Goal: Task Accomplishment & Management: Complete application form

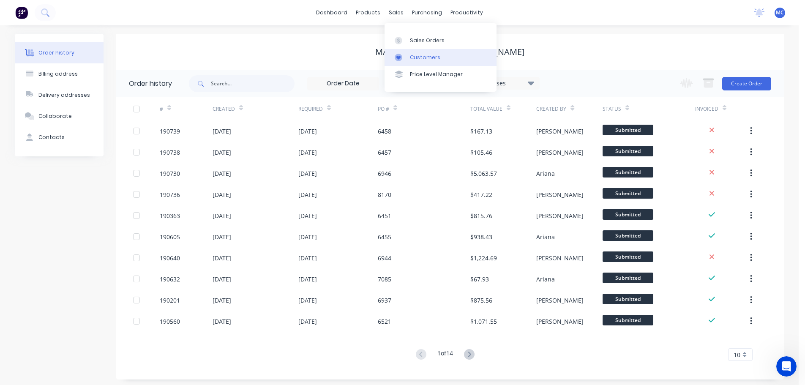
click at [415, 58] on div "Customers" at bounding box center [425, 58] width 30 height 8
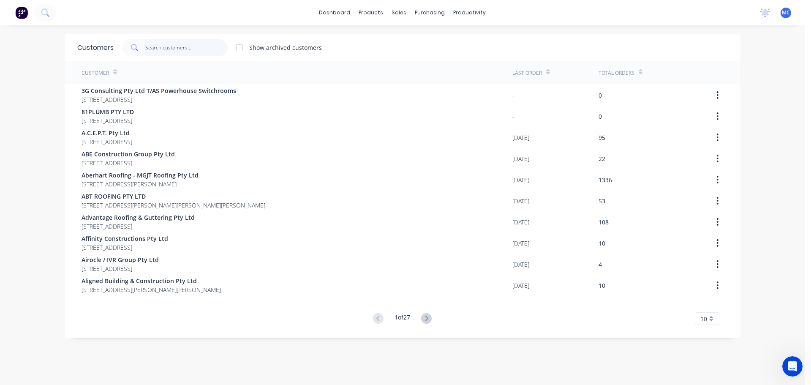
click at [168, 48] on input "text" at bounding box center [186, 47] width 82 height 17
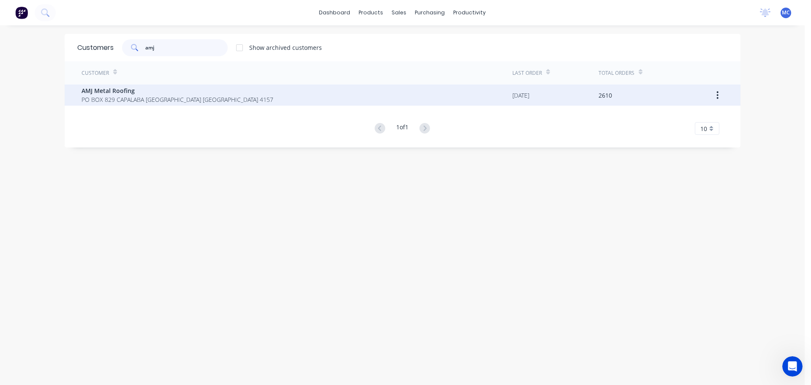
type input "amj"
click at [123, 92] on span "AMJ Metal Roofing" at bounding box center [178, 90] width 192 height 9
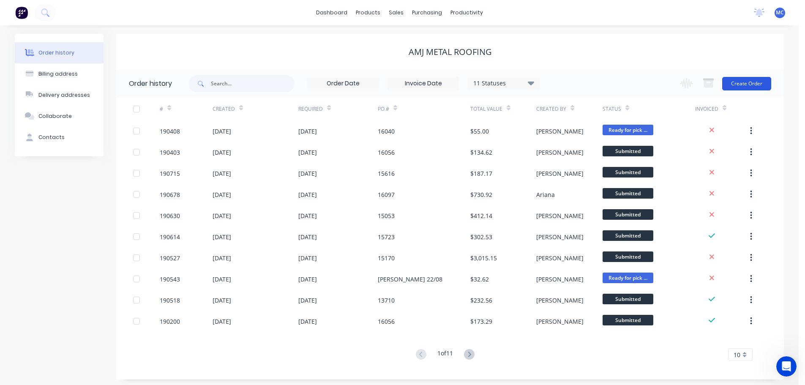
click at [744, 82] on button "Create Order" at bounding box center [746, 84] width 49 height 14
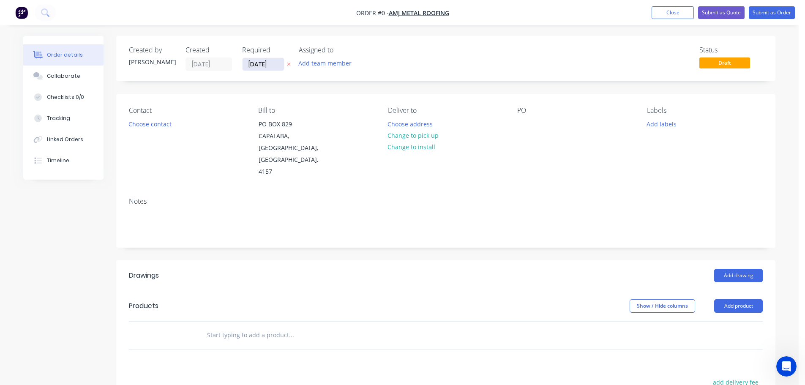
click at [262, 65] on input "[DATE]" at bounding box center [263, 64] width 41 height 13
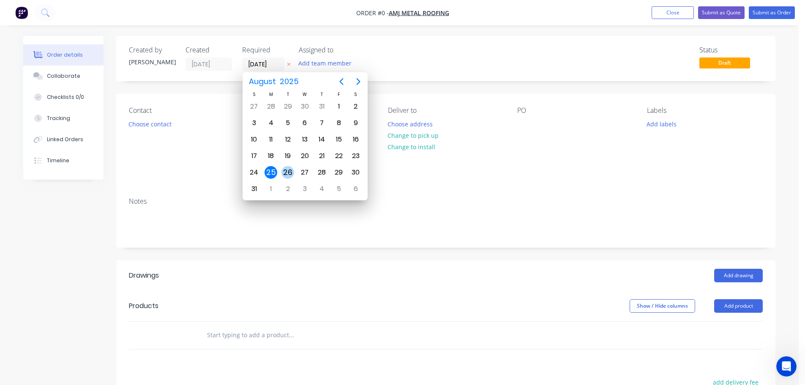
click at [289, 172] on div "26" at bounding box center [287, 172] width 13 height 13
type input "[DATE]"
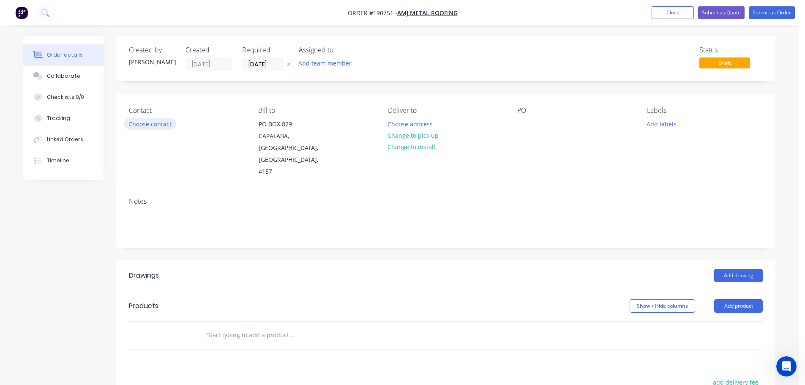
click at [151, 123] on button "Choose contact" at bounding box center [150, 123] width 52 height 11
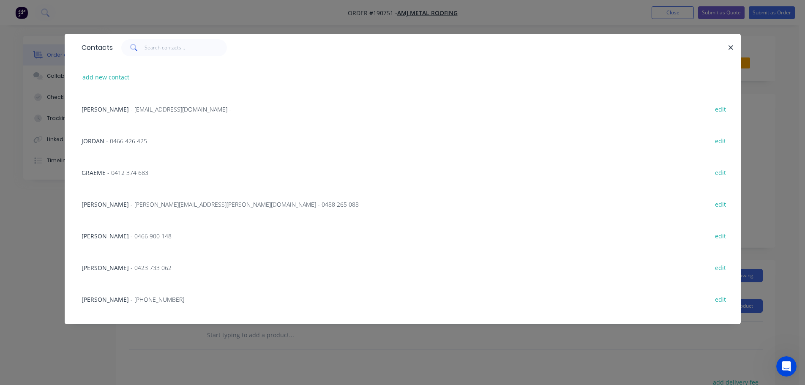
click at [131, 204] on span "- [PERSON_NAME][EMAIL_ADDRESS][PERSON_NAME][DOMAIN_NAME] - 0488 265 088" at bounding box center [245, 204] width 228 height 8
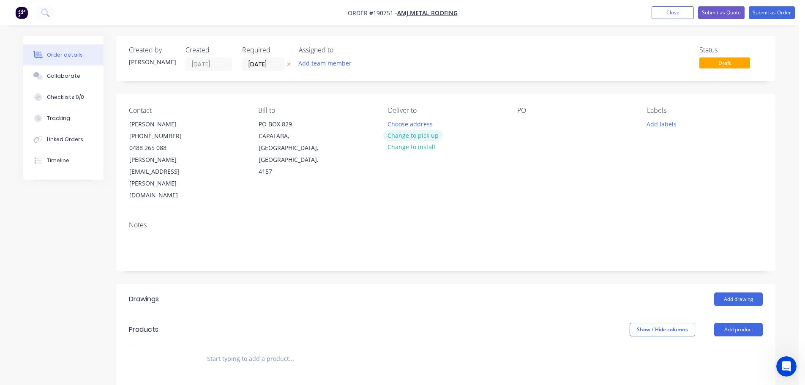
click at [405, 136] on button "Change to pick up" at bounding box center [413, 135] width 60 height 11
click at [403, 123] on div "Pick up Change to delivery Change to install" at bounding box center [446, 153] width 116 height 95
click at [397, 123] on div at bounding box center [395, 124] width 14 height 12
click at [524, 124] on div at bounding box center [524, 124] width 14 height 12
click at [730, 292] on button "Add drawing" at bounding box center [738, 299] width 49 height 14
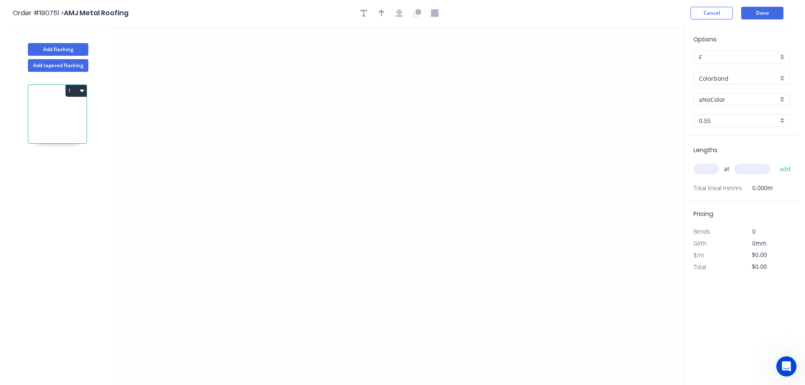
click at [712, 77] on input "Colorbond" at bounding box center [738, 78] width 79 height 9
click at [717, 152] on div "Zincalume" at bounding box center [742, 152] width 96 height 15
type input "Zincalume"
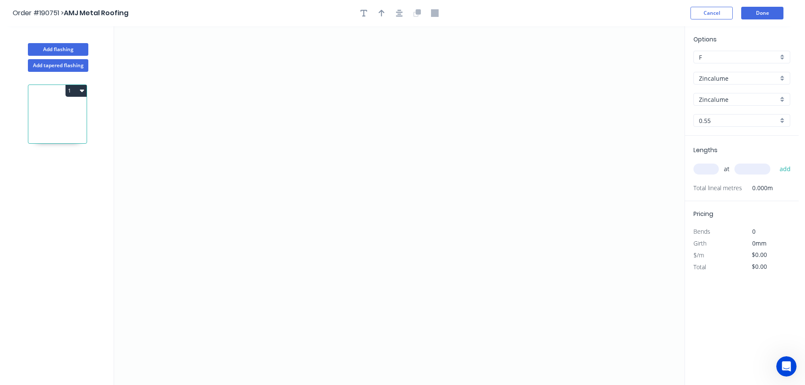
click at [707, 167] on input "text" at bounding box center [705, 169] width 25 height 11
type input "1"
type input "1200"
click at [775, 162] on button "add" at bounding box center [785, 169] width 20 height 14
click at [281, 75] on icon "0" at bounding box center [399, 205] width 570 height 359
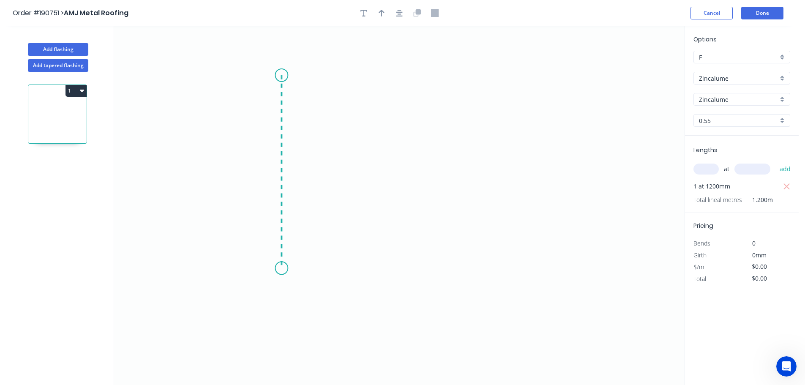
drag, startPoint x: 288, startPoint y: 268, endPoint x: 308, endPoint y: 265, distance: 20.1
click at [291, 268] on icon "0" at bounding box center [399, 205] width 570 height 359
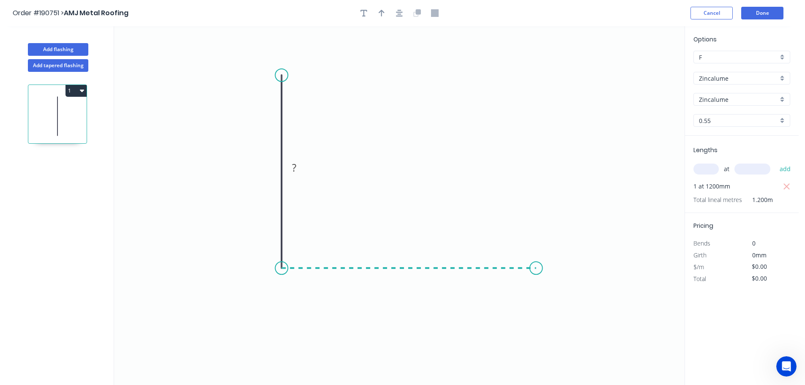
click at [536, 272] on icon "0 ?" at bounding box center [399, 205] width 570 height 359
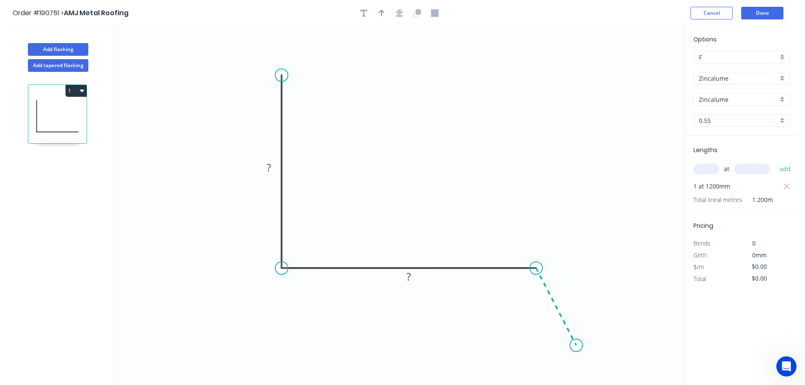
click at [576, 346] on icon "0 ? ?" at bounding box center [399, 205] width 570 height 359
click at [576, 346] on circle at bounding box center [576, 345] width 13 height 13
click at [267, 166] on tspan "?" at bounding box center [269, 168] width 4 height 14
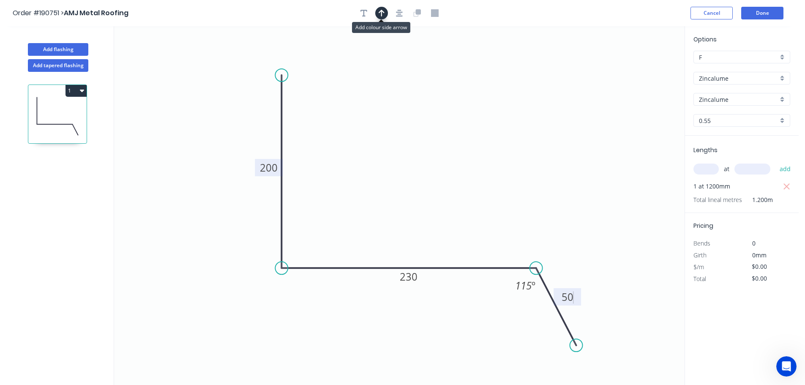
click at [382, 13] on icon "button" at bounding box center [382, 13] width 6 height 7
type input "$13.45"
click at [643, 68] on icon at bounding box center [642, 58] width 8 height 27
drag, startPoint x: 642, startPoint y: 68, endPoint x: 415, endPoint y: 143, distance: 239.2
click at [434, 136] on icon at bounding box center [446, 124] width 25 height 25
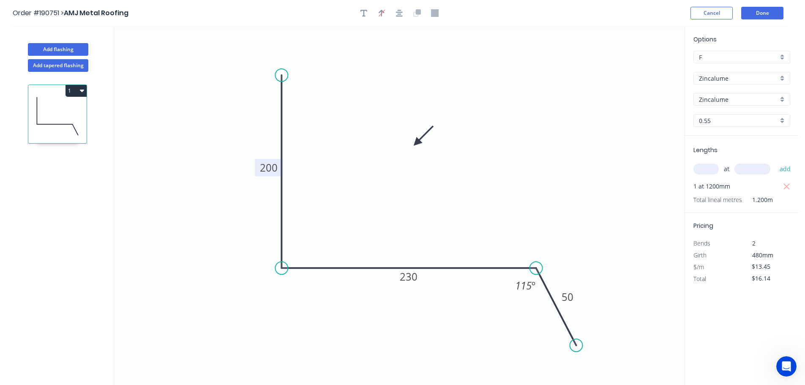
click at [84, 91] on button "1" at bounding box center [76, 91] width 21 height 12
click at [35, 112] on div "Duplicate" at bounding box center [46, 112] width 65 height 12
type input "$0.00"
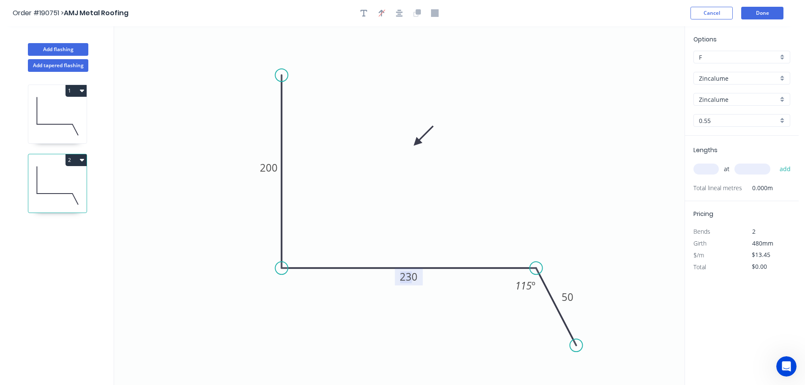
click at [410, 278] on tspan "230" at bounding box center [409, 277] width 18 height 14
click at [711, 169] on input "text" at bounding box center [705, 169] width 25 height 11
type input "1"
type input "1200"
click at [775, 162] on button "add" at bounding box center [785, 169] width 20 height 14
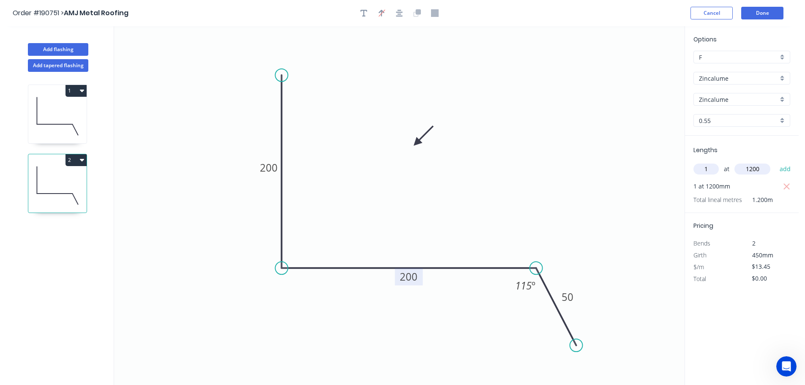
type input "$16.14"
click at [63, 47] on button "Add flashing" at bounding box center [58, 49] width 60 height 13
type input "$0.00"
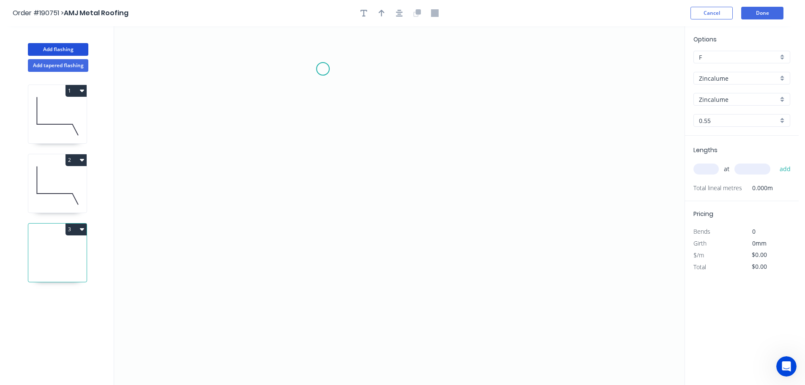
click at [323, 69] on icon "0" at bounding box center [399, 205] width 570 height 359
click at [301, 94] on icon "0" at bounding box center [399, 205] width 570 height 359
click at [306, 252] on icon "0 ?" at bounding box center [399, 205] width 570 height 359
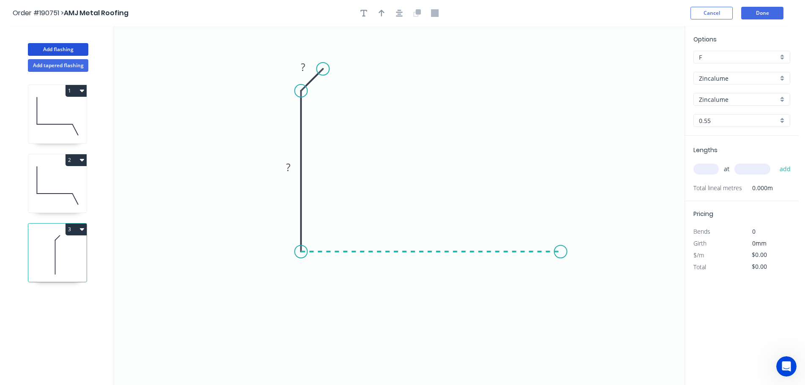
click at [561, 260] on icon "0 ? ?" at bounding box center [399, 205] width 570 height 359
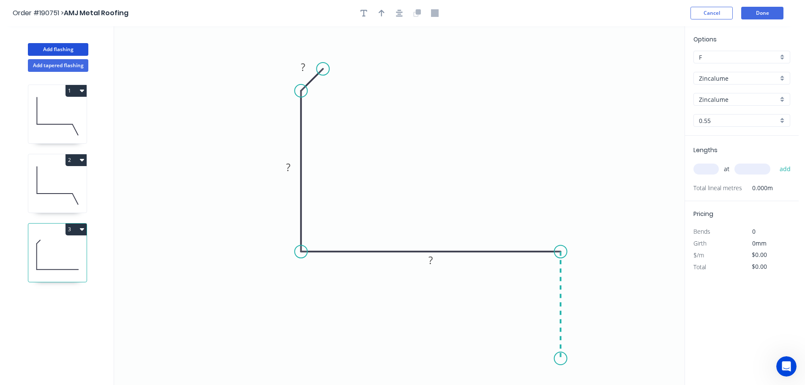
click at [555, 359] on icon "0 ? ? ?" at bounding box center [399, 205] width 570 height 359
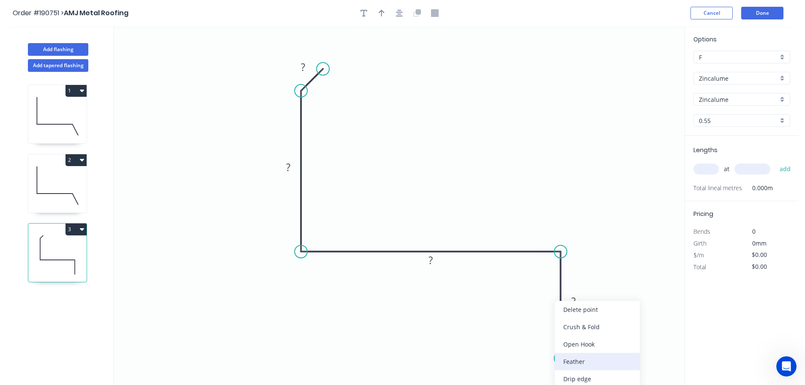
click at [570, 362] on div "Feather" at bounding box center [597, 361] width 85 height 17
drag, startPoint x: 557, startPoint y: 340, endPoint x: 536, endPoint y: 340, distance: 20.7
click at [537, 341] on rect at bounding box center [525, 344] width 33 height 17
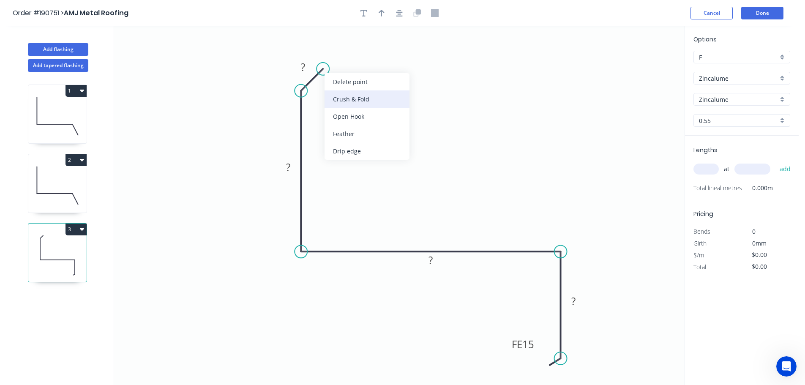
click at [349, 96] on div "Crush & Fold" at bounding box center [367, 98] width 85 height 17
click at [325, 41] on tspan "10" at bounding box center [324, 44] width 12 height 14
type input "$11.21"
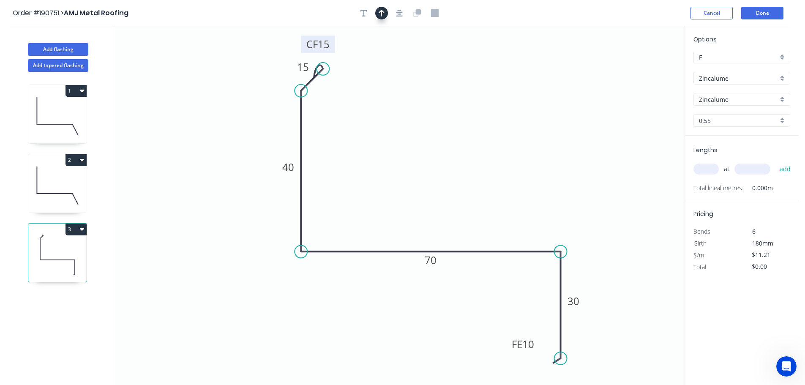
click at [380, 15] on icon "button" at bounding box center [382, 13] width 6 height 8
click at [642, 66] on icon at bounding box center [642, 58] width 8 height 27
drag, startPoint x: 642, startPoint y: 66, endPoint x: 470, endPoint y: 124, distance: 181.3
click at [470, 124] on icon at bounding box center [476, 117] width 25 height 25
click at [704, 169] on input "text" at bounding box center [705, 169] width 25 height 11
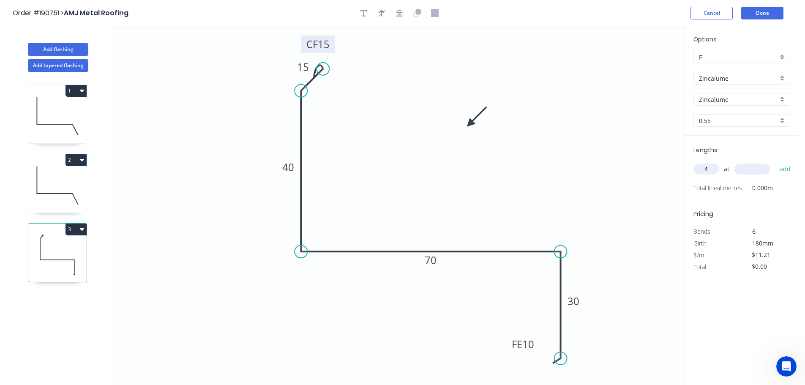
type input "4"
type input "1000"
click at [775, 162] on button "add" at bounding box center [785, 169] width 20 height 14
type input "$44.84"
click at [49, 50] on button "Add flashing" at bounding box center [58, 49] width 60 height 13
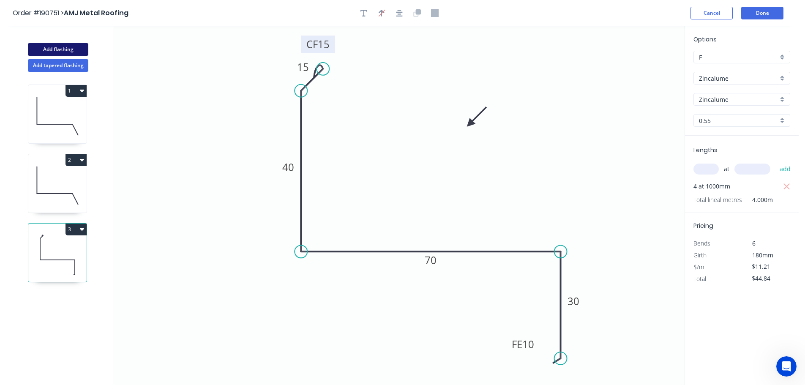
type input "$0.00"
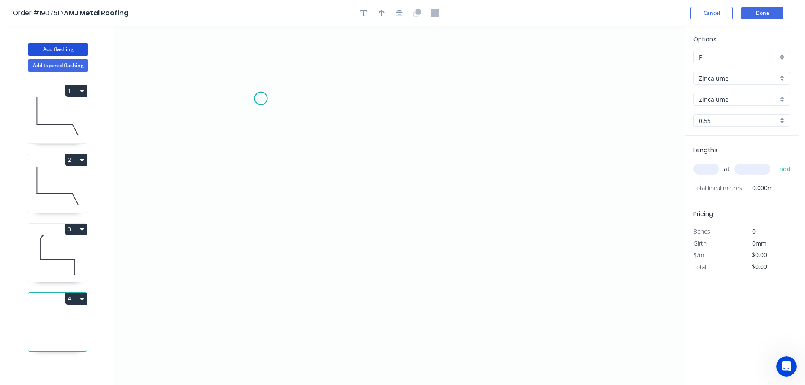
click at [261, 98] on icon "0" at bounding box center [399, 205] width 570 height 359
click at [264, 246] on icon "0" at bounding box center [399, 205] width 570 height 359
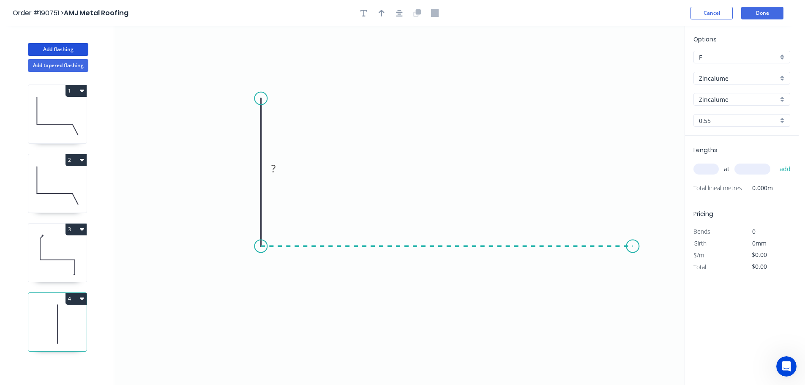
click at [633, 246] on icon "0 ?" at bounding box center [399, 205] width 570 height 359
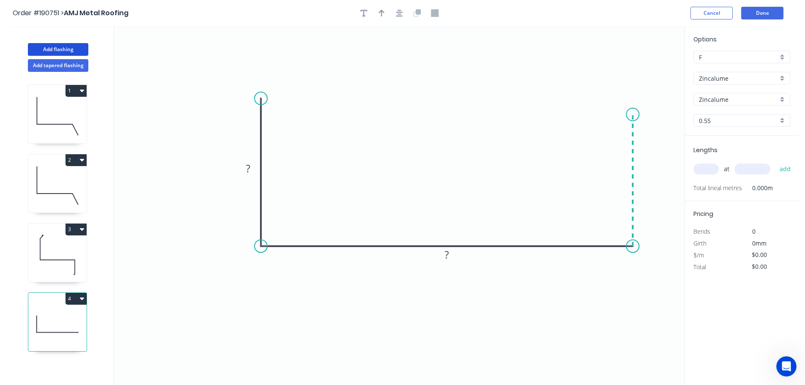
click at [631, 115] on icon "0 ? ?" at bounding box center [399, 205] width 570 height 359
click at [631, 115] on circle at bounding box center [632, 114] width 13 height 13
click at [250, 167] on tspan "?" at bounding box center [248, 168] width 4 height 14
type input "$18.92"
click at [381, 11] on icon "button" at bounding box center [382, 13] width 6 height 7
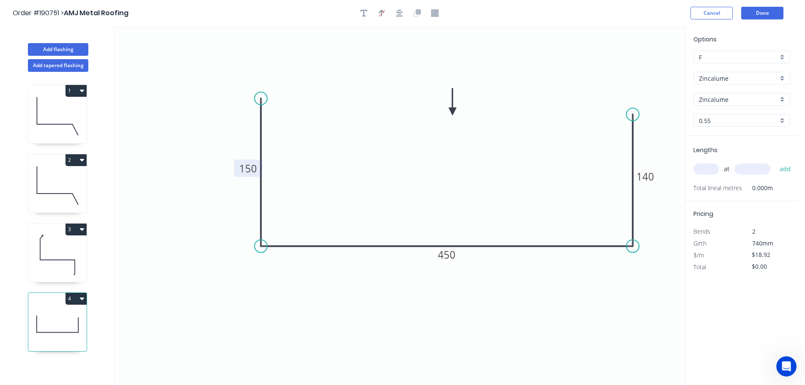
drag, startPoint x: 607, startPoint y: 73, endPoint x: 450, endPoint y: 113, distance: 162.7
click at [450, 112] on icon at bounding box center [453, 101] width 8 height 27
click at [707, 162] on div "at add" at bounding box center [742, 169] width 98 height 14
click at [708, 167] on input "text" at bounding box center [705, 169] width 25 height 11
type input "1"
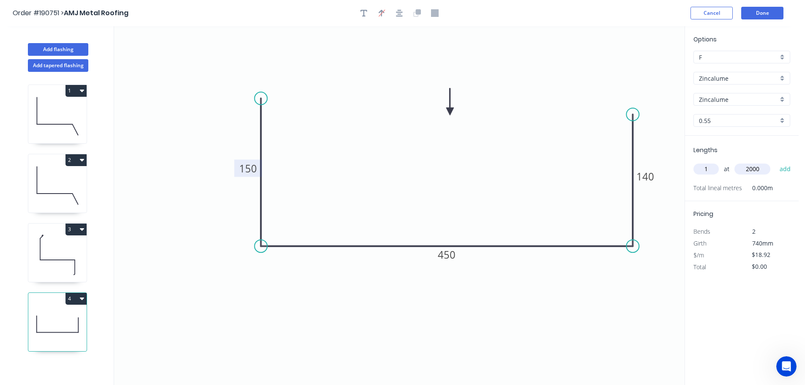
type input "2000"
click at [775, 162] on button "add" at bounding box center [785, 169] width 20 height 14
type input "$37.84"
click at [84, 157] on button "2" at bounding box center [76, 160] width 21 height 12
click at [27, 180] on div "Duplicate" at bounding box center [46, 181] width 65 height 12
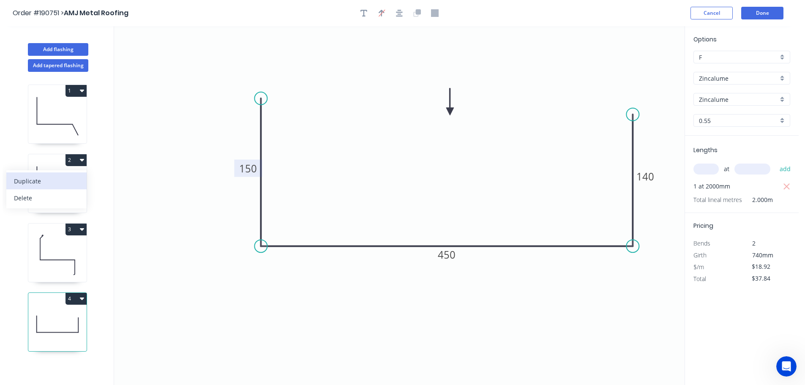
type input "$13.45"
type input "$0.00"
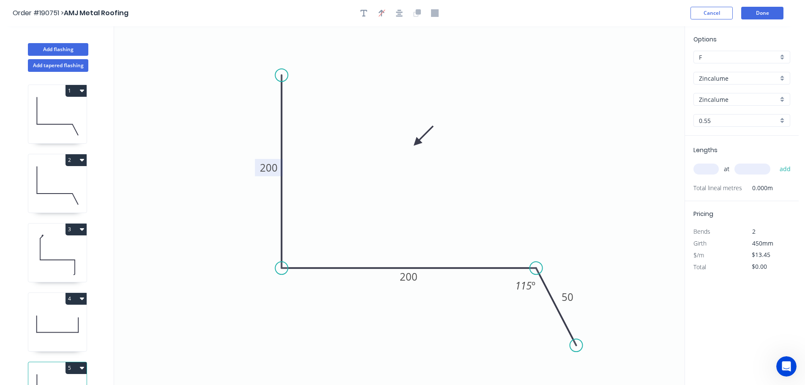
click at [270, 169] on tspan "200" at bounding box center [269, 168] width 18 height 14
click at [707, 171] on input "text" at bounding box center [705, 169] width 25 height 11
type input "$13.45"
type input "1"
type input "2000"
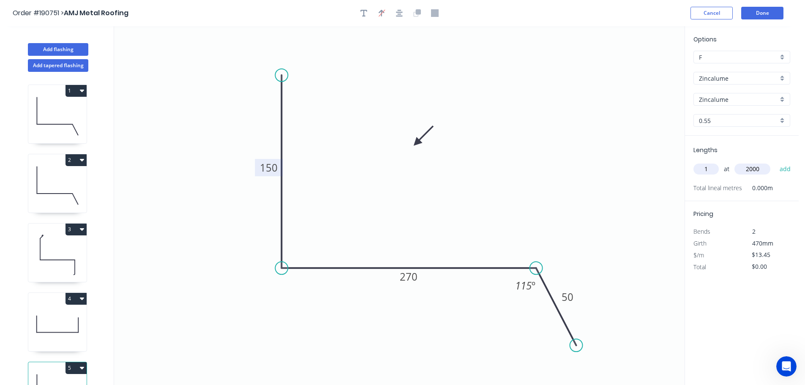
click at [775, 162] on button "add" at bounding box center [785, 169] width 20 height 14
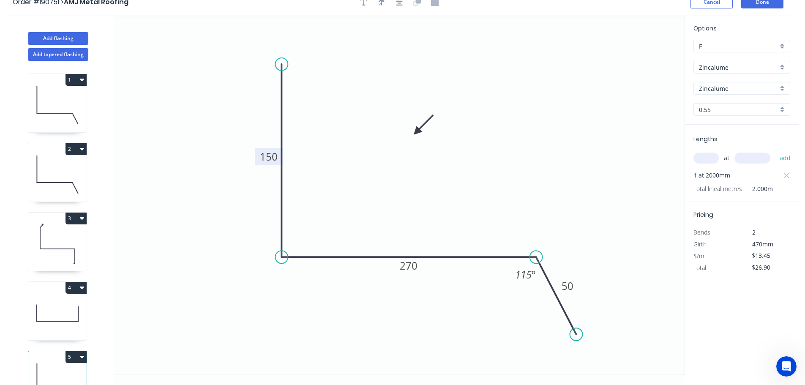
scroll to position [16, 0]
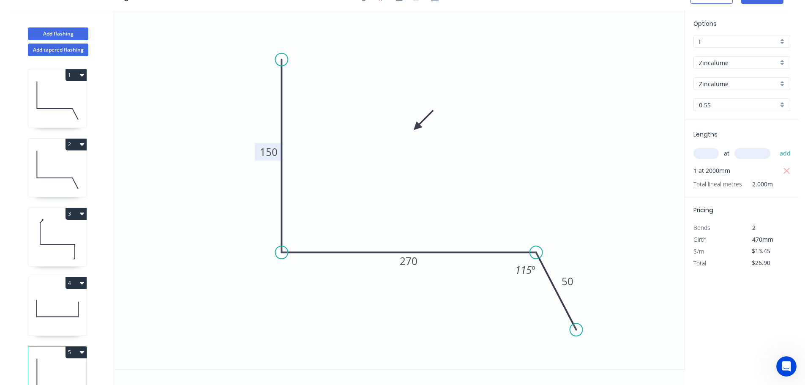
click at [81, 352] on icon "button" at bounding box center [82, 352] width 4 height 3
click at [30, 372] on div "Duplicate" at bounding box center [46, 373] width 65 height 12
type input "$0.00"
click at [269, 153] on tspan "150" at bounding box center [269, 152] width 18 height 14
click at [705, 151] on input "text" at bounding box center [705, 153] width 25 height 11
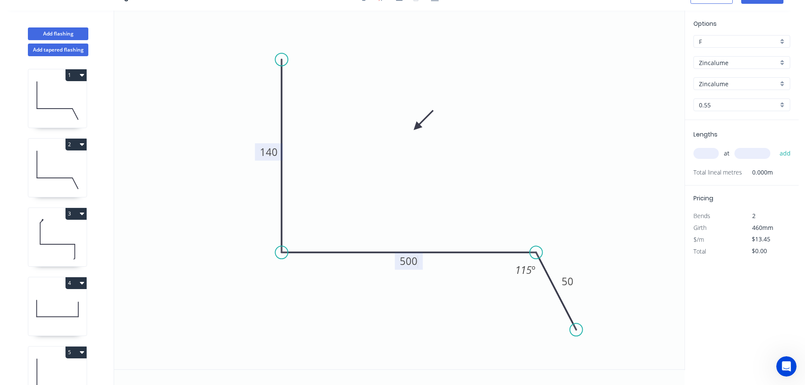
type input "$18.92"
type input "1"
type input "2000"
click at [775, 146] on button "add" at bounding box center [785, 153] width 20 height 14
click at [82, 283] on icon "button" at bounding box center [82, 283] width 4 height 3
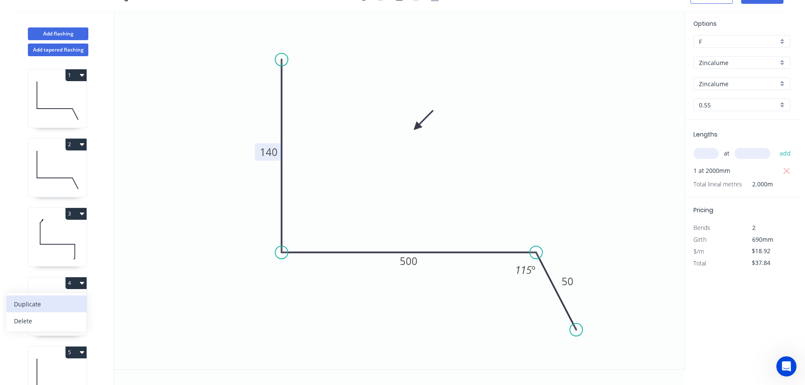
click at [39, 300] on div "Duplicate" at bounding box center [46, 304] width 65 height 12
type input "$0.00"
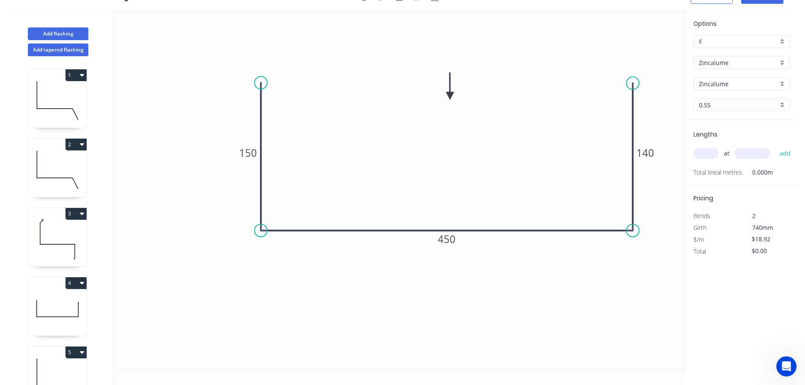
drag, startPoint x: 630, startPoint y: 100, endPoint x: 632, endPoint y: 83, distance: 17.0
click at [632, 83] on circle at bounding box center [632, 83] width 13 height 13
click at [249, 150] on tspan "150" at bounding box center [248, 153] width 18 height 14
click at [709, 154] on input "text" at bounding box center [705, 153] width 25 height 11
type input "1"
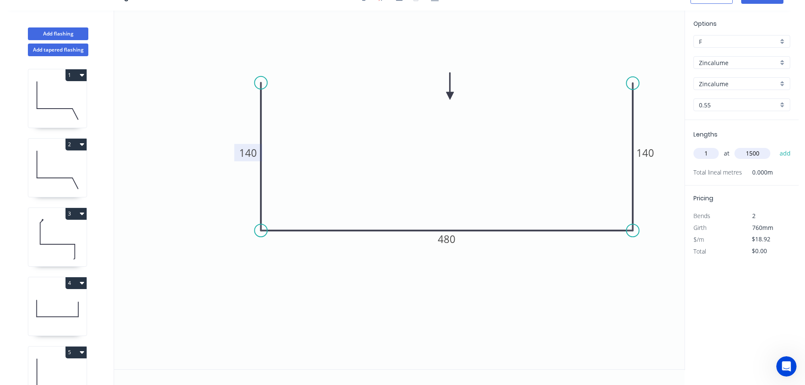
type input "1500"
click at [775, 146] on button "add" at bounding box center [785, 153] width 20 height 14
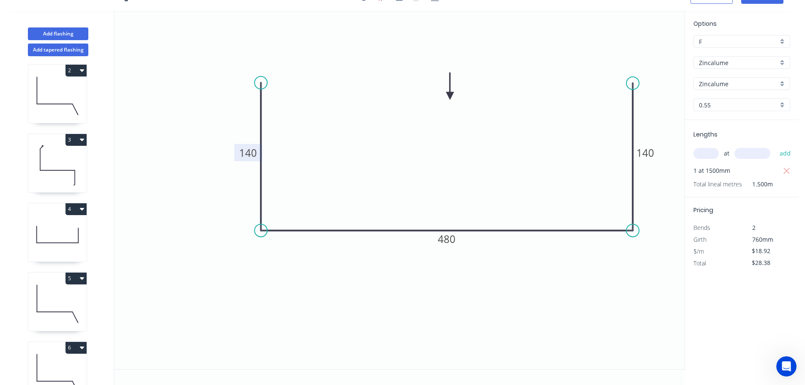
scroll to position [175, 0]
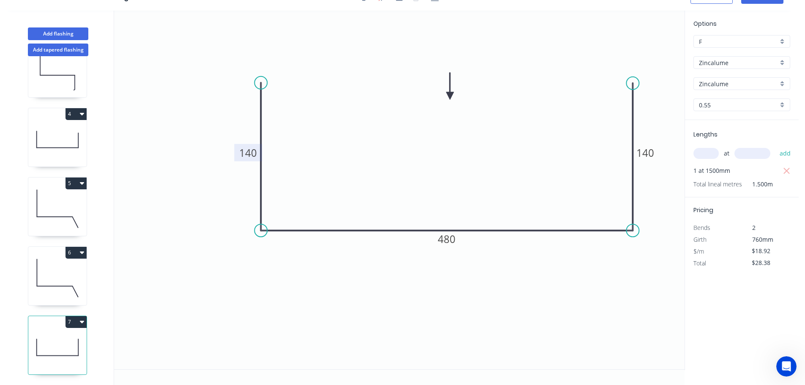
click at [83, 321] on icon "button" at bounding box center [82, 322] width 4 height 3
click at [40, 337] on div "Duplicate" at bounding box center [46, 343] width 65 height 12
type input "$0.00"
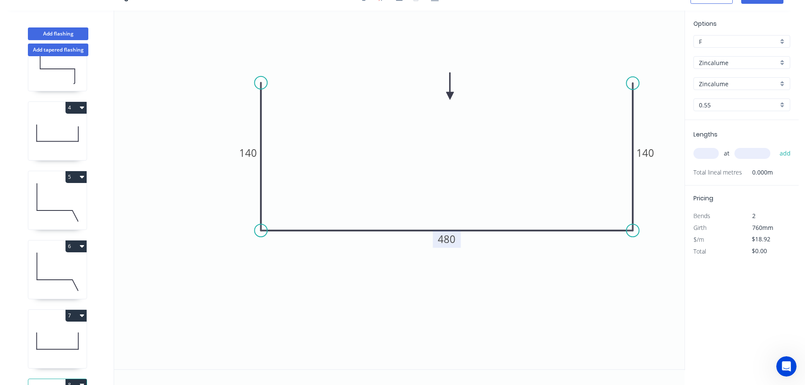
click at [450, 240] on tspan "480" at bounding box center [447, 239] width 18 height 14
click at [704, 153] on input "text" at bounding box center [705, 153] width 25 height 11
type input "1"
type input "1000"
click at [775, 146] on button "add" at bounding box center [785, 153] width 20 height 14
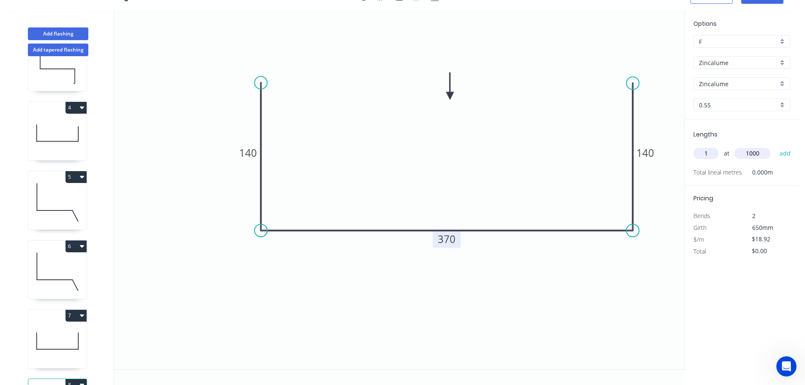
type input "$18.92"
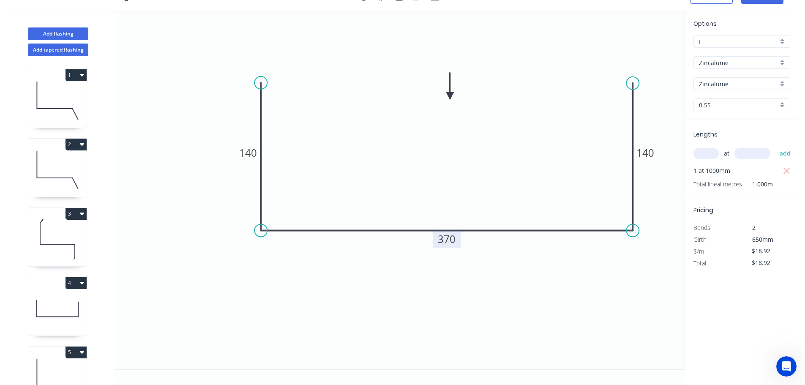
click at [82, 213] on icon "button" at bounding box center [82, 214] width 4 height 3
click at [34, 233] on div "Duplicate" at bounding box center [46, 235] width 65 height 12
type input "$11.21"
type input "$0.00"
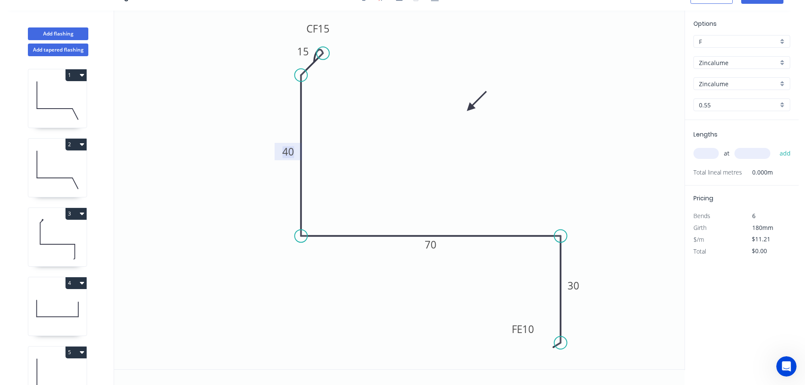
click at [289, 152] on tspan "40" at bounding box center [288, 152] width 12 height 14
click at [581, 346] on div "Delete point" at bounding box center [602, 344] width 85 height 17
click at [563, 238] on circle at bounding box center [560, 235] width 13 height 13
click at [587, 312] on icon "0 CF 15 15 140 250" at bounding box center [399, 190] width 570 height 359
drag, startPoint x: 587, startPoint y: 312, endPoint x: 580, endPoint y: 296, distance: 17.3
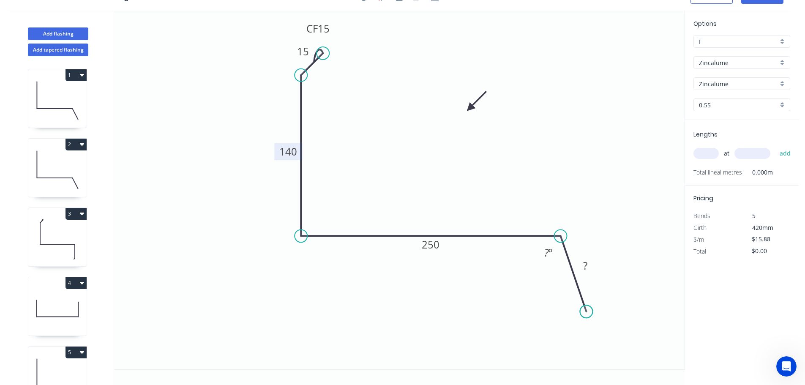
click at [587, 312] on circle at bounding box center [586, 311] width 13 height 13
click at [549, 250] on tspan "º" at bounding box center [551, 253] width 4 height 14
type input "$15.88"
click at [702, 152] on input "text" at bounding box center [705, 153] width 25 height 11
type input "1"
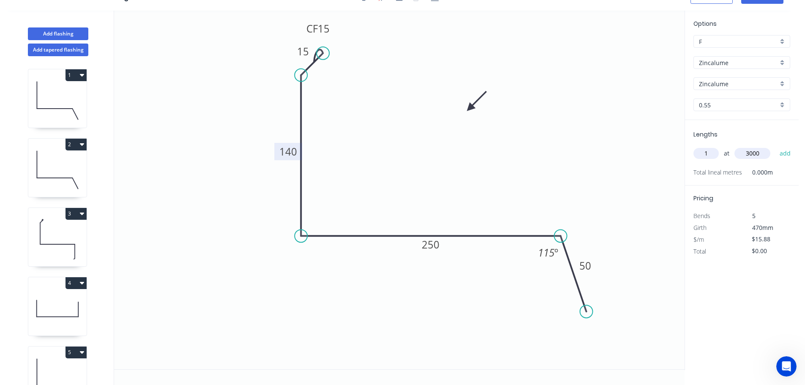
type input "3000"
click at [775, 146] on button "add" at bounding box center [785, 153] width 20 height 14
type input "$47.64"
click at [82, 143] on icon "button" at bounding box center [82, 144] width 4 height 7
click at [28, 163] on div "Duplicate" at bounding box center [46, 165] width 65 height 12
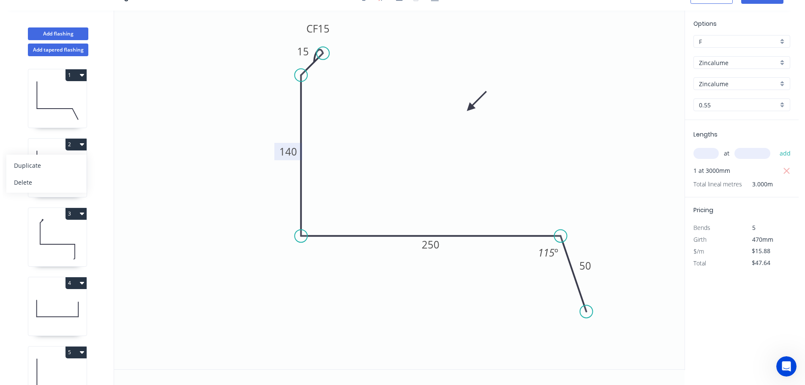
type input "$13.45"
type input "$0.00"
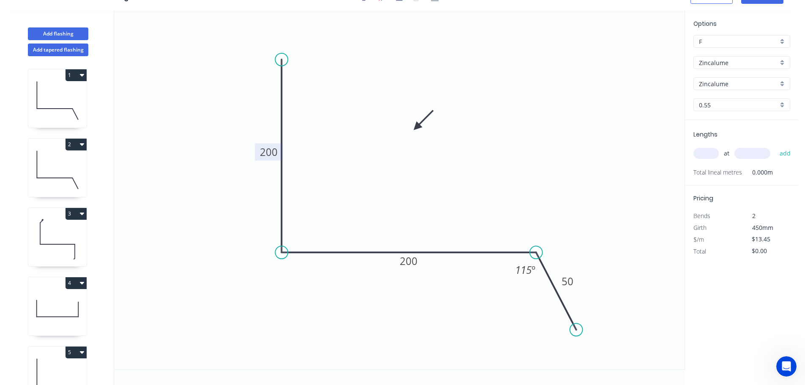
click at [270, 151] on tspan "200" at bounding box center [269, 152] width 18 height 14
click at [704, 152] on input "text" at bounding box center [705, 153] width 25 height 11
type input "$15.27"
type input "1"
type input "1000"
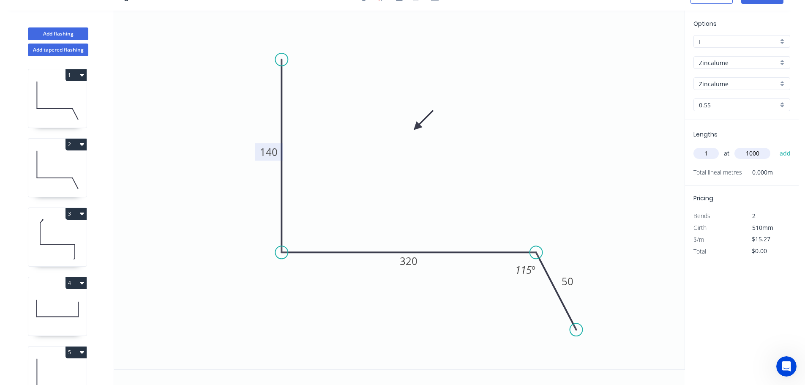
click at [775, 146] on button "add" at bounding box center [785, 153] width 20 height 14
type input "$15.27"
click at [57, 302] on icon at bounding box center [57, 308] width 58 height 54
type input "$18.92"
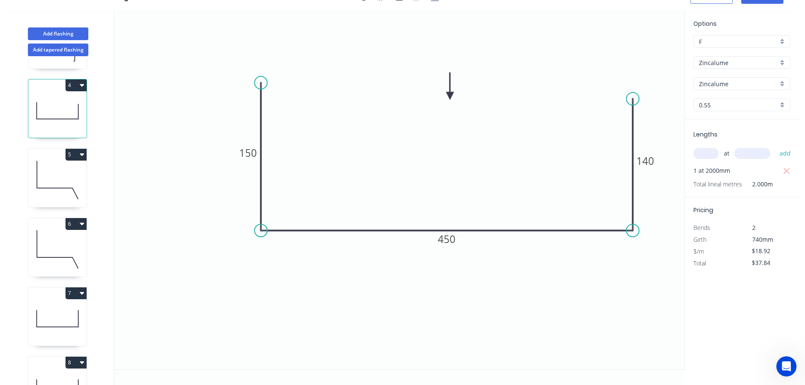
scroll to position [211, 0]
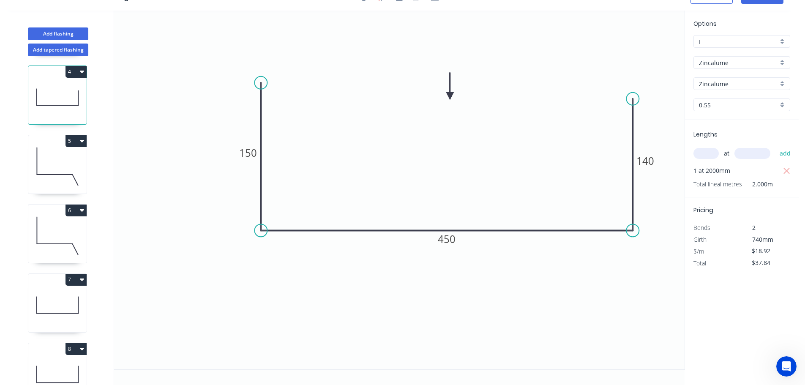
click at [57, 306] on icon at bounding box center [57, 305] width 58 height 54
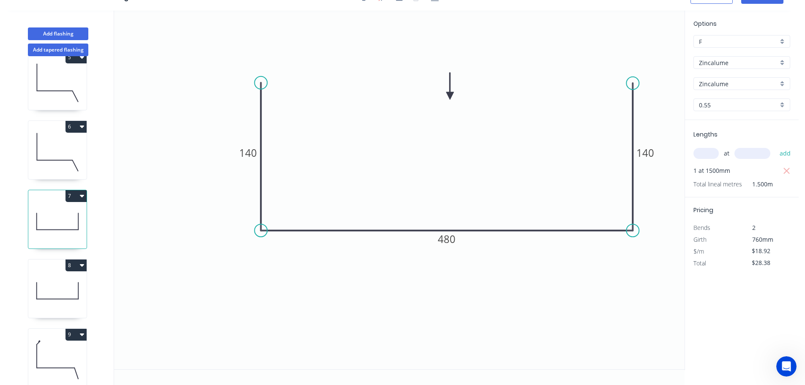
scroll to position [296, 0]
click at [59, 286] on icon at bounding box center [57, 290] width 58 height 54
type input "$18.92"
click at [704, 152] on input "text" at bounding box center [705, 153] width 25 height 11
type input "1"
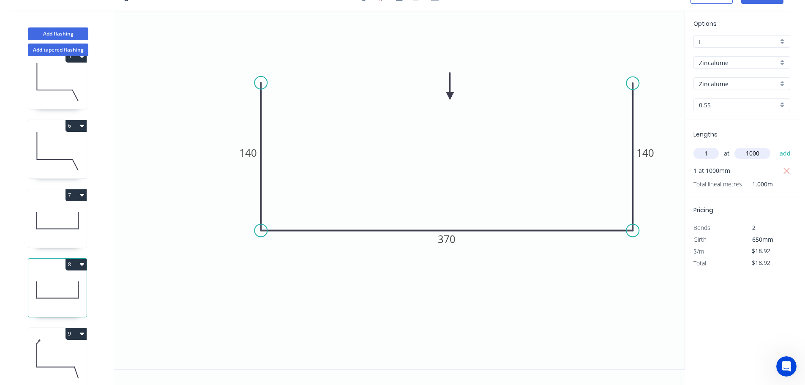
type input "1000"
click at [775, 146] on button "add" at bounding box center [785, 153] width 20 height 14
type input "$37.84"
click at [58, 32] on button "Add flashing" at bounding box center [58, 33] width 60 height 13
type input "$0.00"
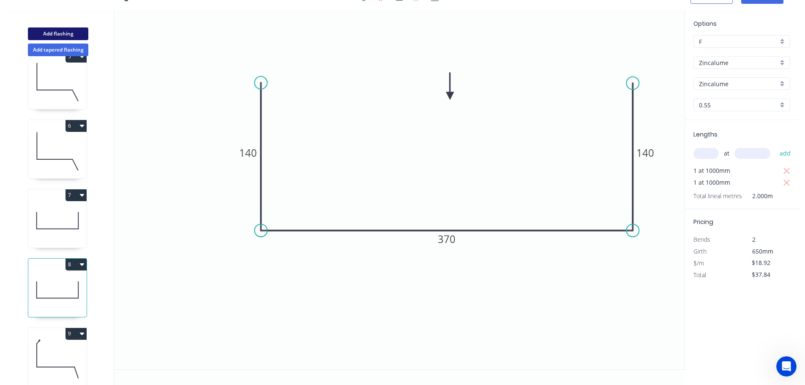
type input "$0.00"
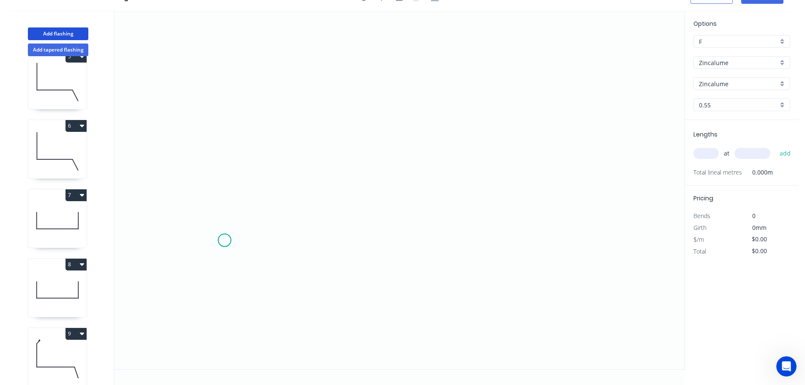
click at [224, 240] on icon "0" at bounding box center [399, 190] width 570 height 359
click at [251, 168] on icon at bounding box center [237, 204] width 27 height 73
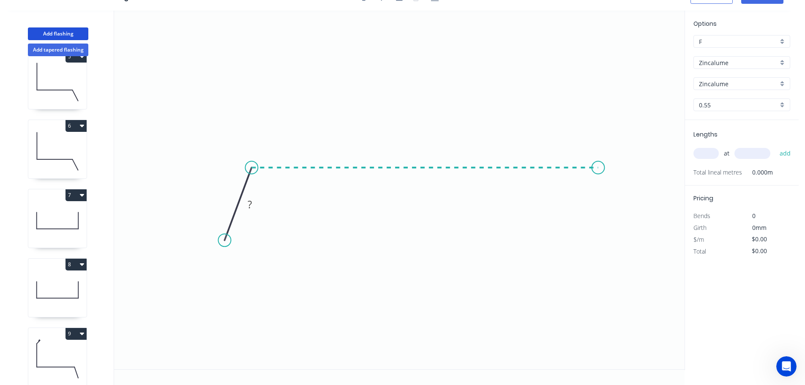
click at [598, 165] on icon "0 ?" at bounding box center [399, 190] width 570 height 359
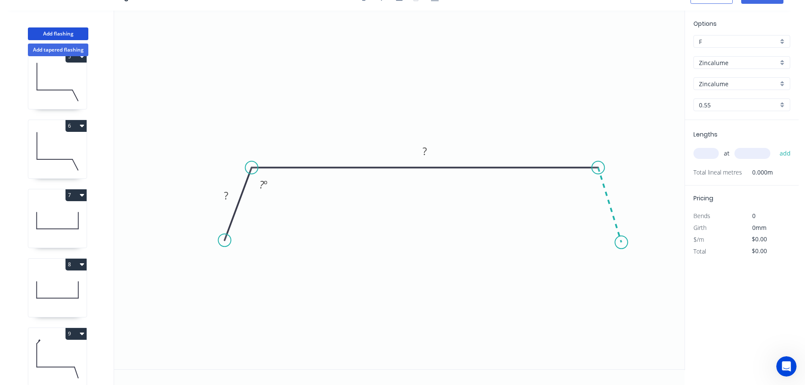
click at [622, 243] on icon "0 ? ? ? º" at bounding box center [399, 190] width 570 height 359
click at [226, 195] on tspan "?" at bounding box center [226, 195] width 4 height 14
type input "$11.62"
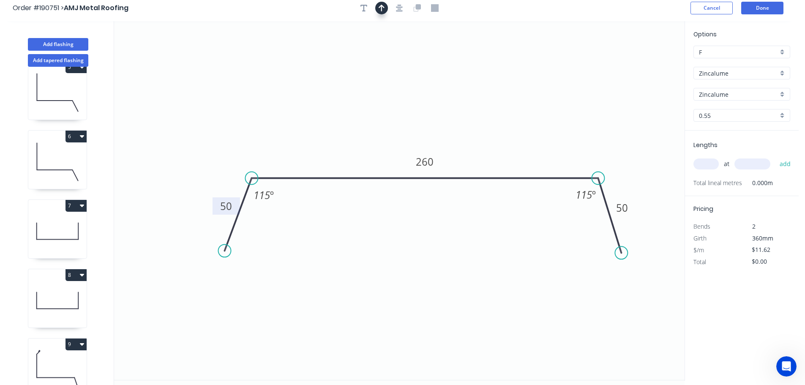
scroll to position [0, 0]
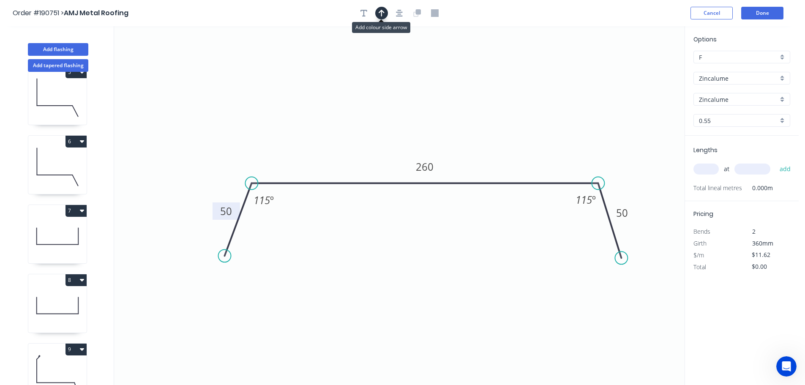
click at [381, 13] on icon "button" at bounding box center [382, 13] width 6 height 8
drag, startPoint x: 642, startPoint y: 67, endPoint x: 491, endPoint y: 115, distance: 158.0
click at [541, 102] on icon at bounding box center [545, 88] width 8 height 27
click at [715, 168] on input "text" at bounding box center [705, 169] width 25 height 11
type input "1"
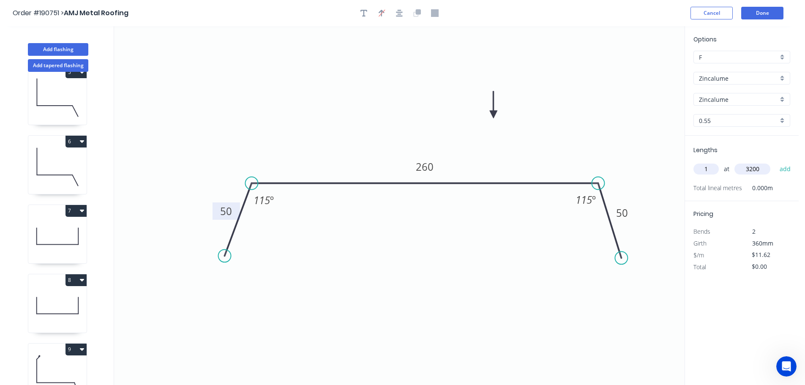
type input "3200"
click at [775, 162] on button "add" at bounding box center [785, 169] width 20 height 14
type input "$37.18"
click at [53, 48] on button "Add flashing" at bounding box center [58, 49] width 60 height 13
type input "$0.00"
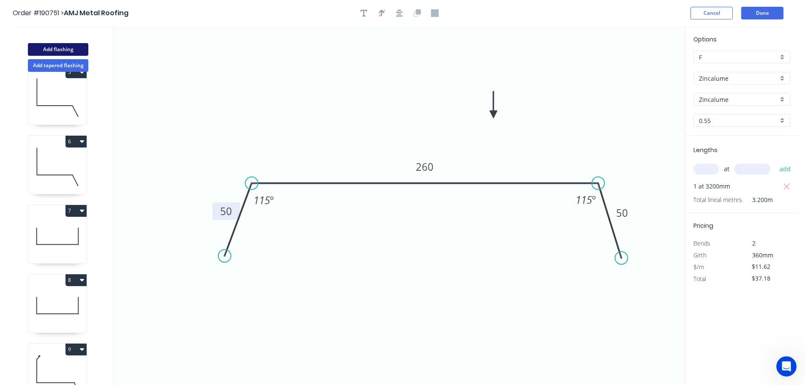
type input "$0.00"
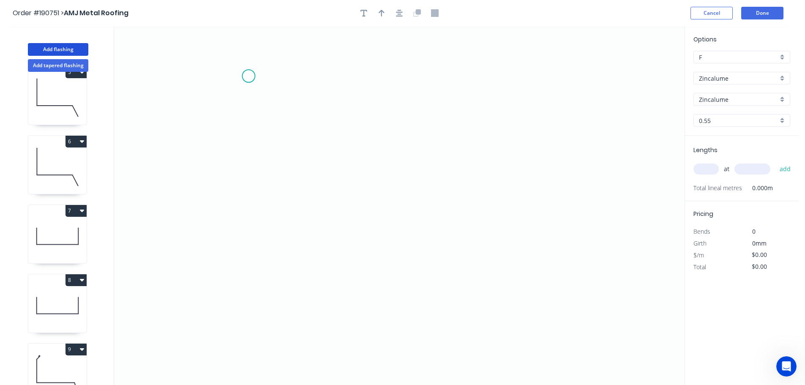
click at [248, 76] on icon "0" at bounding box center [399, 205] width 570 height 359
click at [270, 246] on icon "0" at bounding box center [399, 205] width 570 height 359
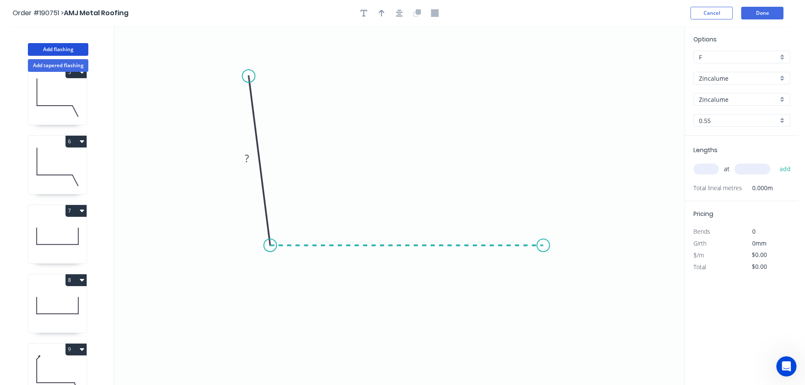
click at [543, 251] on icon "0 ?" at bounding box center [399, 205] width 570 height 359
click at [570, 322] on icon "0 ? ? ? º" at bounding box center [399, 205] width 570 height 359
click at [570, 322] on circle at bounding box center [570, 322] width 13 height 13
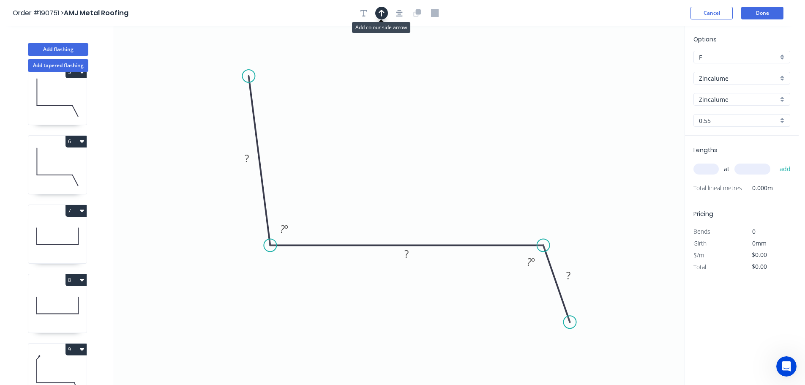
click at [382, 14] on icon "button" at bounding box center [382, 13] width 6 height 7
click at [642, 67] on icon at bounding box center [642, 58] width 8 height 27
drag, startPoint x: 641, startPoint y: 67, endPoint x: 257, endPoint y: 158, distance: 395.1
click at [412, 136] on icon at bounding box center [424, 129] width 25 height 25
click at [247, 158] on tspan "?" at bounding box center [247, 158] width 4 height 14
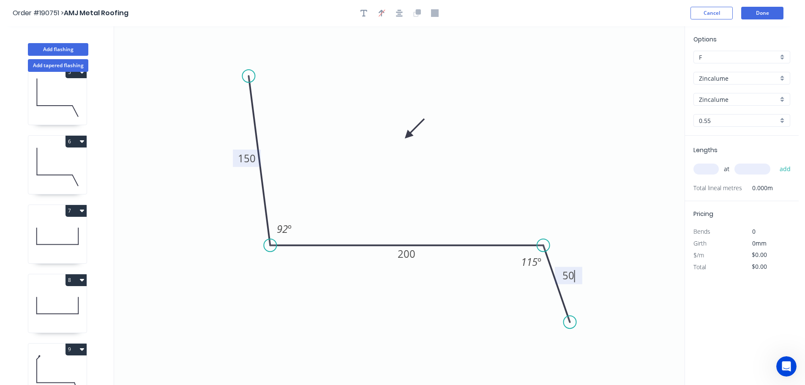
type input "$11.62"
click at [706, 167] on input "text" at bounding box center [705, 169] width 25 height 11
type input "4"
type input "5000"
click at [775, 162] on button "add" at bounding box center [785, 169] width 20 height 14
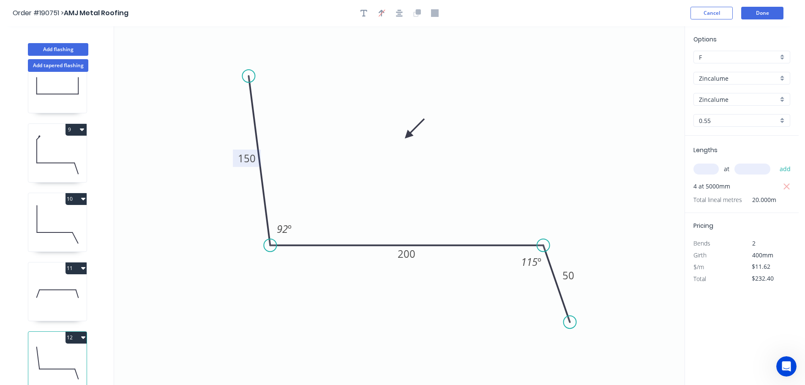
scroll to position [16, 0]
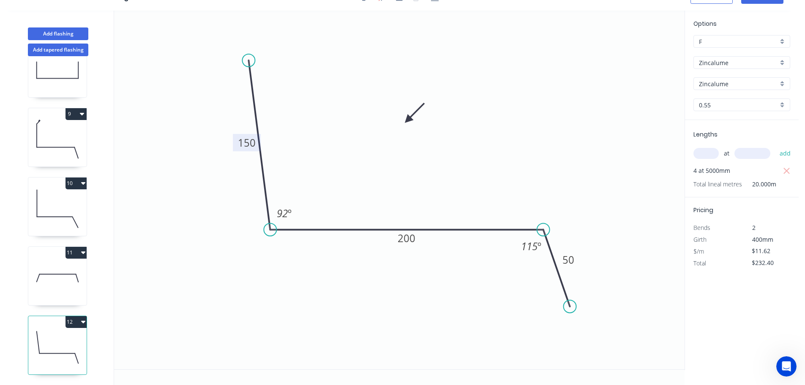
click at [83, 321] on icon "button" at bounding box center [83, 322] width 4 height 3
click at [25, 337] on div "Duplicate" at bounding box center [46, 343] width 65 height 12
type input "$0.00"
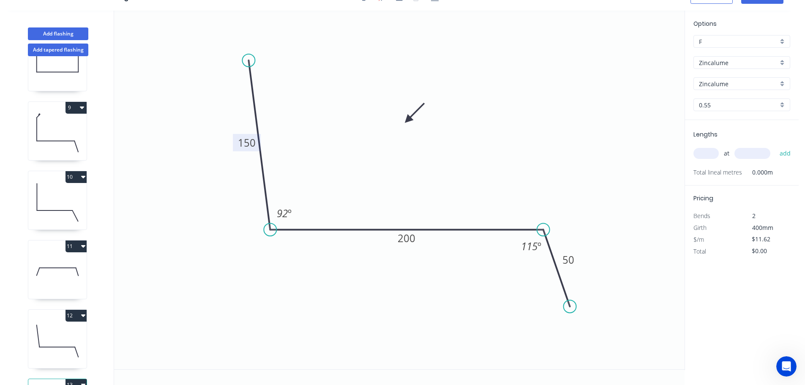
click at [248, 142] on tspan "150" at bounding box center [247, 143] width 18 height 14
click at [700, 152] on input "text" at bounding box center [705, 153] width 25 height 11
type input "$15.27"
type input "1"
type input "1200"
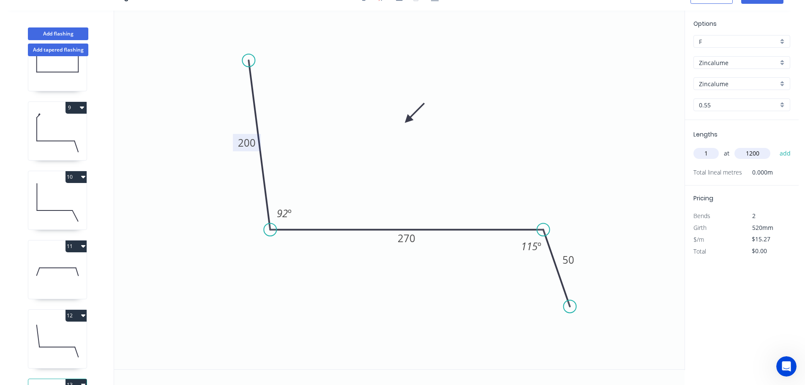
click at [775, 146] on button "add" at bounding box center [785, 153] width 20 height 14
type input "$18.32"
click at [84, 248] on icon "button" at bounding box center [83, 246] width 4 height 7
click at [37, 265] on div "Duplicate" at bounding box center [46, 267] width 65 height 12
type input "$11.62"
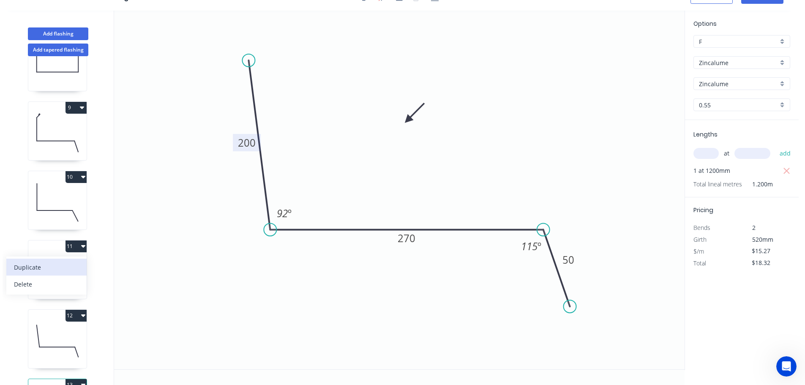
type input "$0.00"
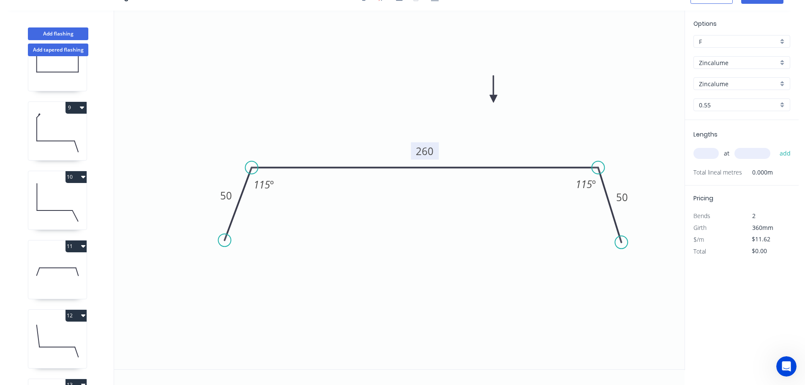
click at [427, 152] on tspan "260" at bounding box center [425, 151] width 18 height 14
click at [705, 155] on input "text" at bounding box center [705, 153] width 25 height 11
type input "$0.00"
type input "2"
type input "1200"
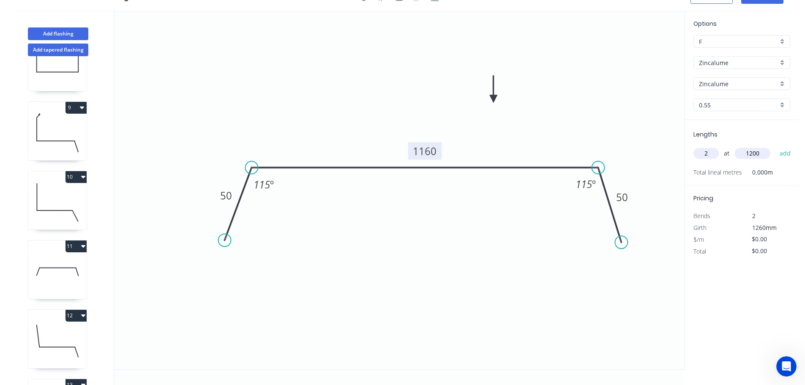
click at [775, 146] on button "add" at bounding box center [785, 153] width 20 height 14
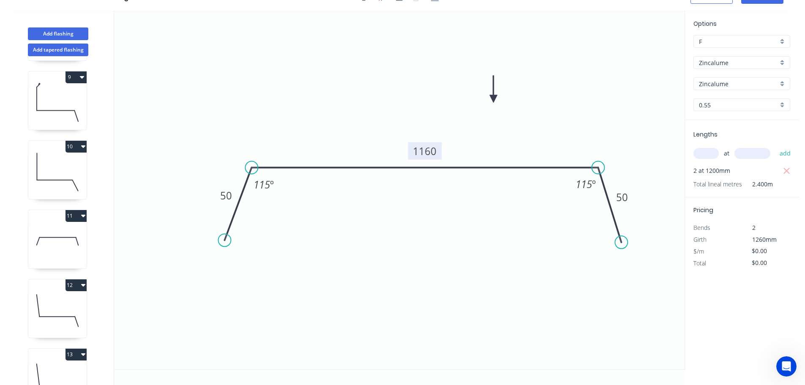
scroll to position [661, 0]
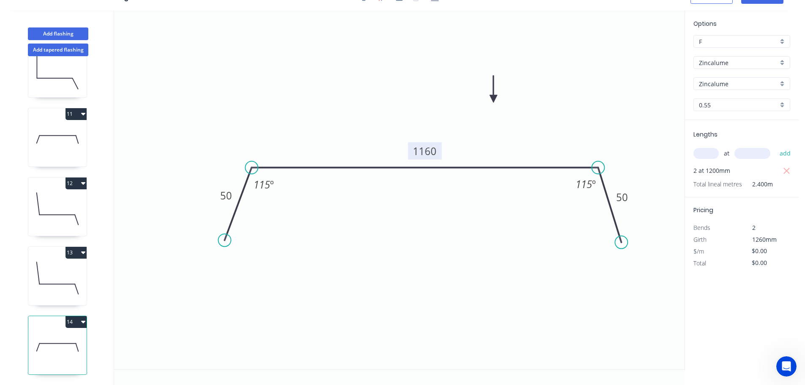
click at [84, 321] on icon "button" at bounding box center [83, 322] width 4 height 3
click at [25, 337] on div "Duplicate" at bounding box center [46, 343] width 65 height 12
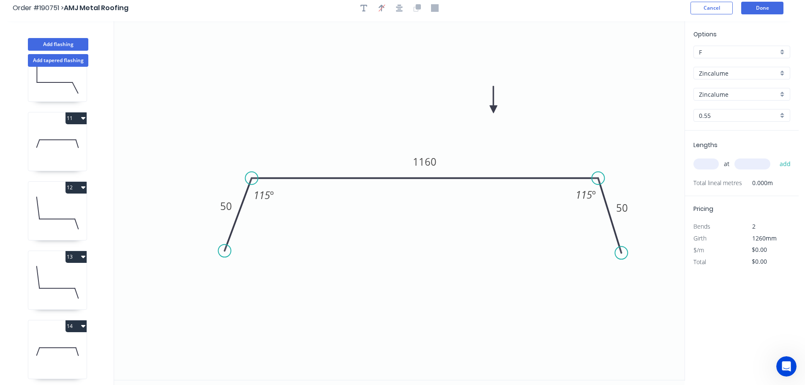
scroll to position [0, 0]
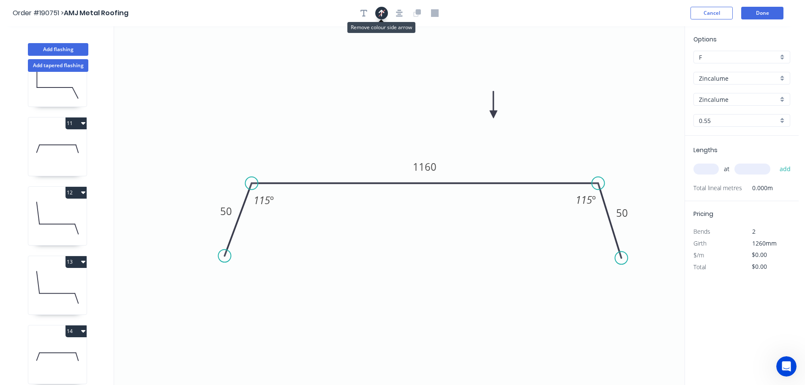
click at [382, 11] on icon "button" at bounding box center [382, 13] width 6 height 8
click at [712, 167] on input "text" at bounding box center [705, 169] width 25 height 11
type input "2"
type input "1200"
click at [775, 162] on button "add" at bounding box center [785, 169] width 20 height 14
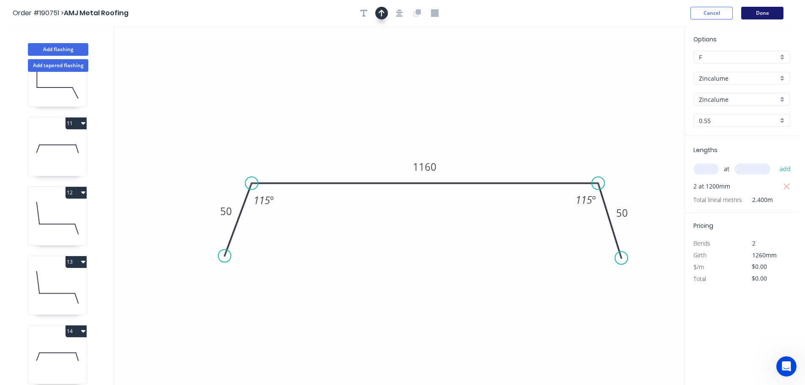
click at [766, 11] on button "Done" at bounding box center [762, 13] width 42 height 13
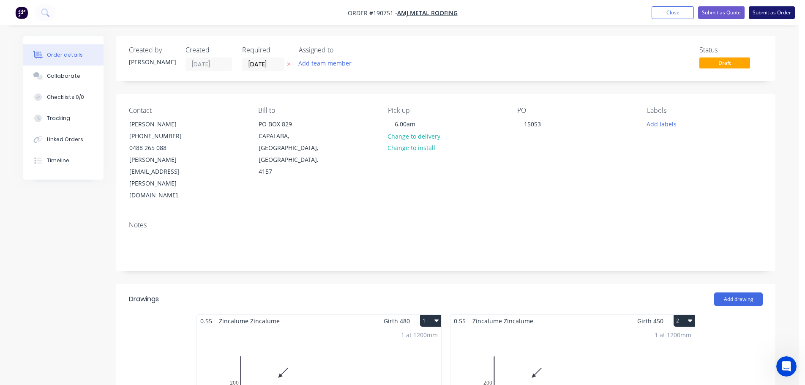
click at [776, 12] on button "Submit as Order" at bounding box center [772, 12] width 46 height 13
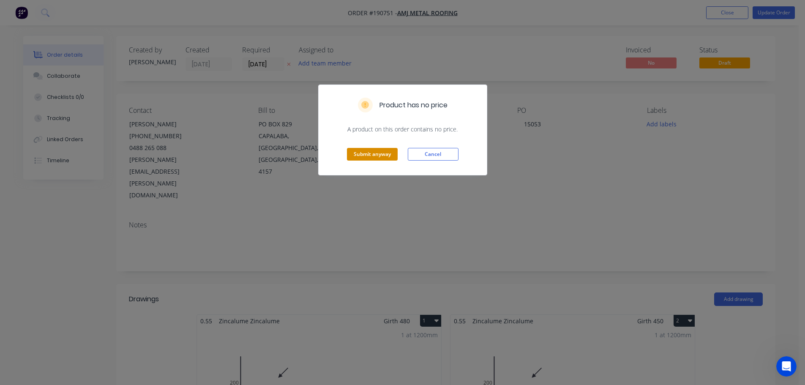
click at [371, 153] on button "Submit anyway" at bounding box center [372, 154] width 51 height 13
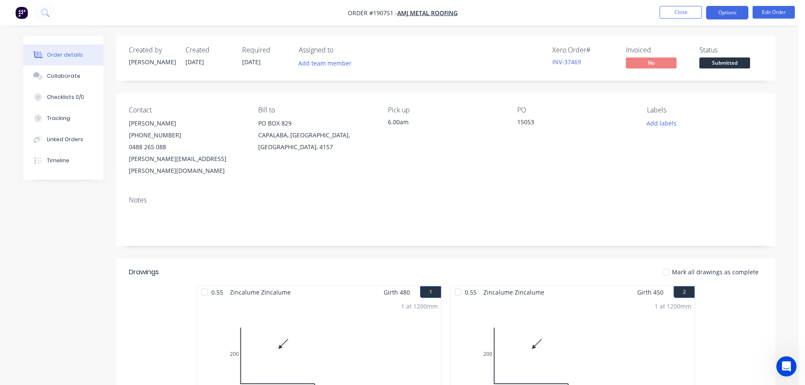
click at [731, 10] on button "Options" at bounding box center [727, 13] width 42 height 14
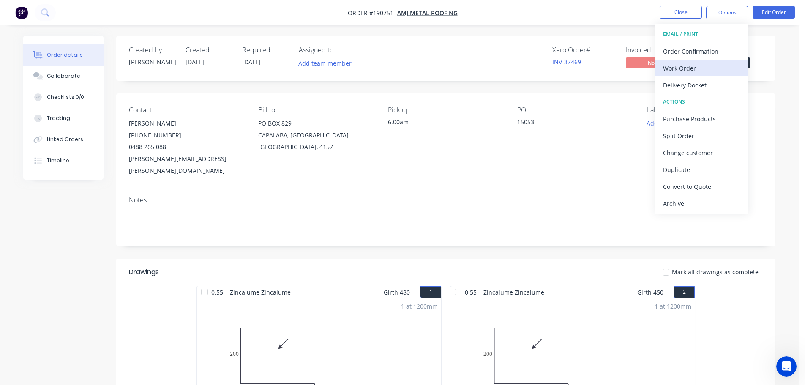
click at [680, 64] on div "Work Order" at bounding box center [702, 68] width 78 height 12
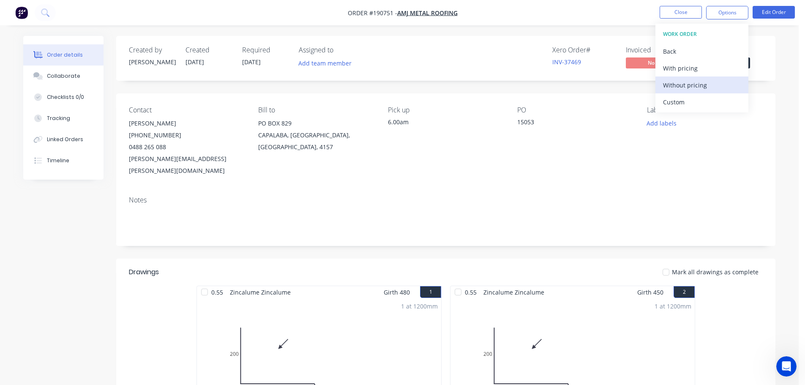
click at [674, 80] on div "Without pricing" at bounding box center [702, 85] width 78 height 12
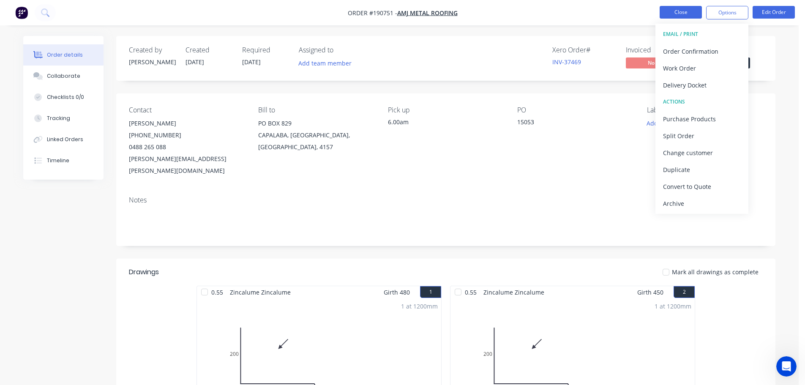
click at [683, 11] on button "Close" at bounding box center [681, 12] width 42 height 13
